Goal: Navigation & Orientation: Find specific page/section

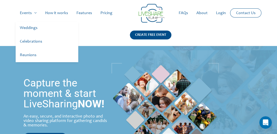
click at [29, 28] on link "Weddings" at bounding box center [47, 28] width 63 height 14
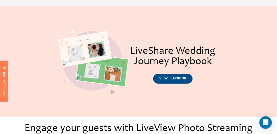
scroll to position [251, 0]
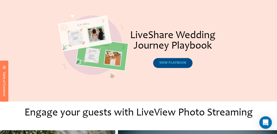
click at [173, 64] on span "view playbook" at bounding box center [172, 63] width 27 height 4
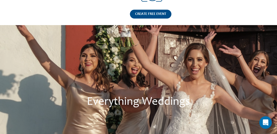
scroll to position [0, 0]
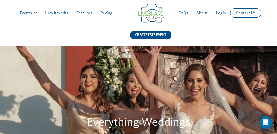
click at [81, 14] on link "Features" at bounding box center [84, 13] width 24 height 17
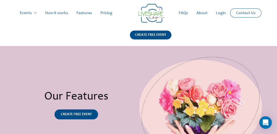
click at [151, 13] on img at bounding box center [151, 13] width 26 height 19
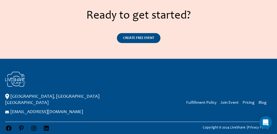
scroll to position [834, 0]
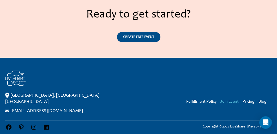
click at [228, 99] on link "Join Event" at bounding box center [229, 101] width 18 height 4
